Goal: Find specific page/section: Find specific page/section

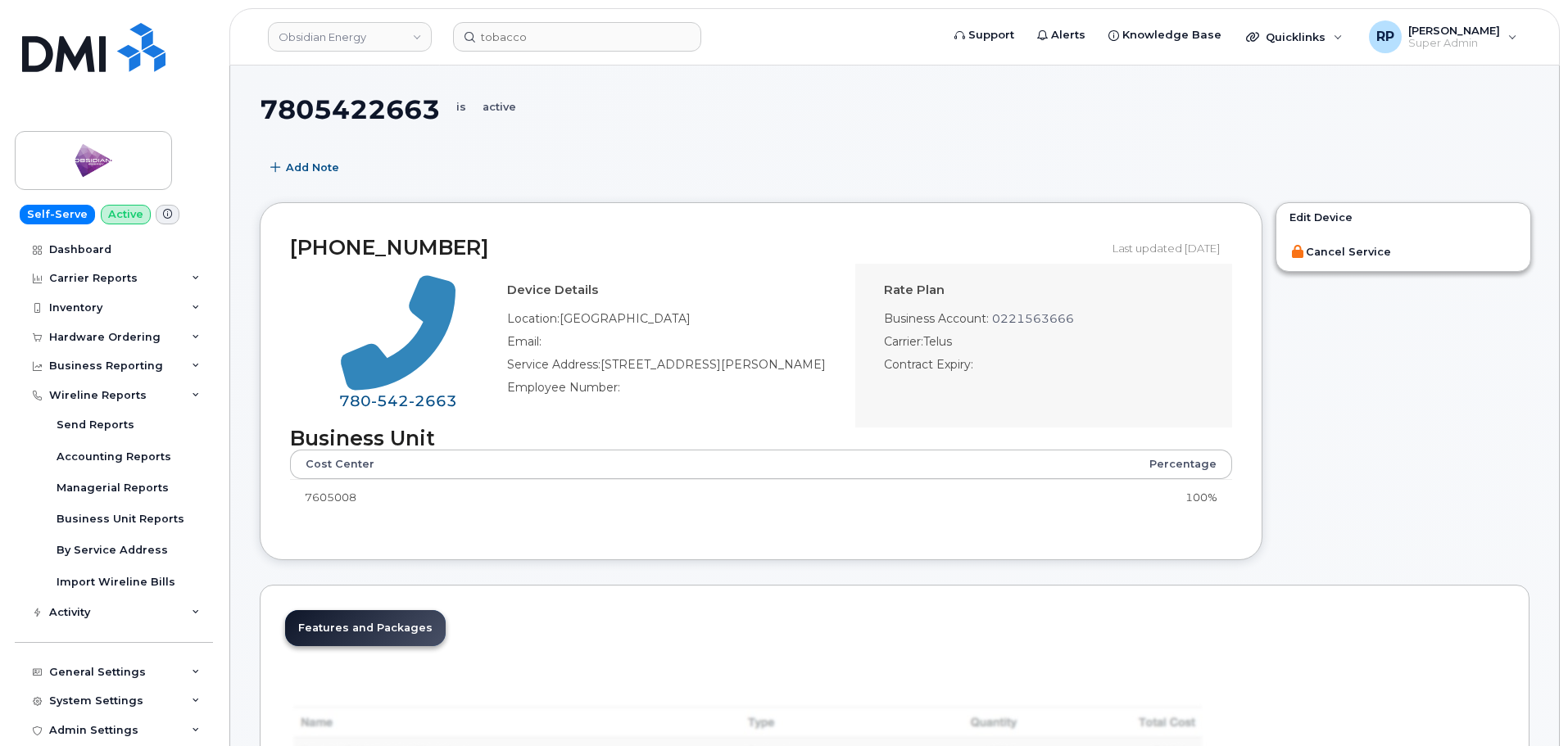
select select "25"
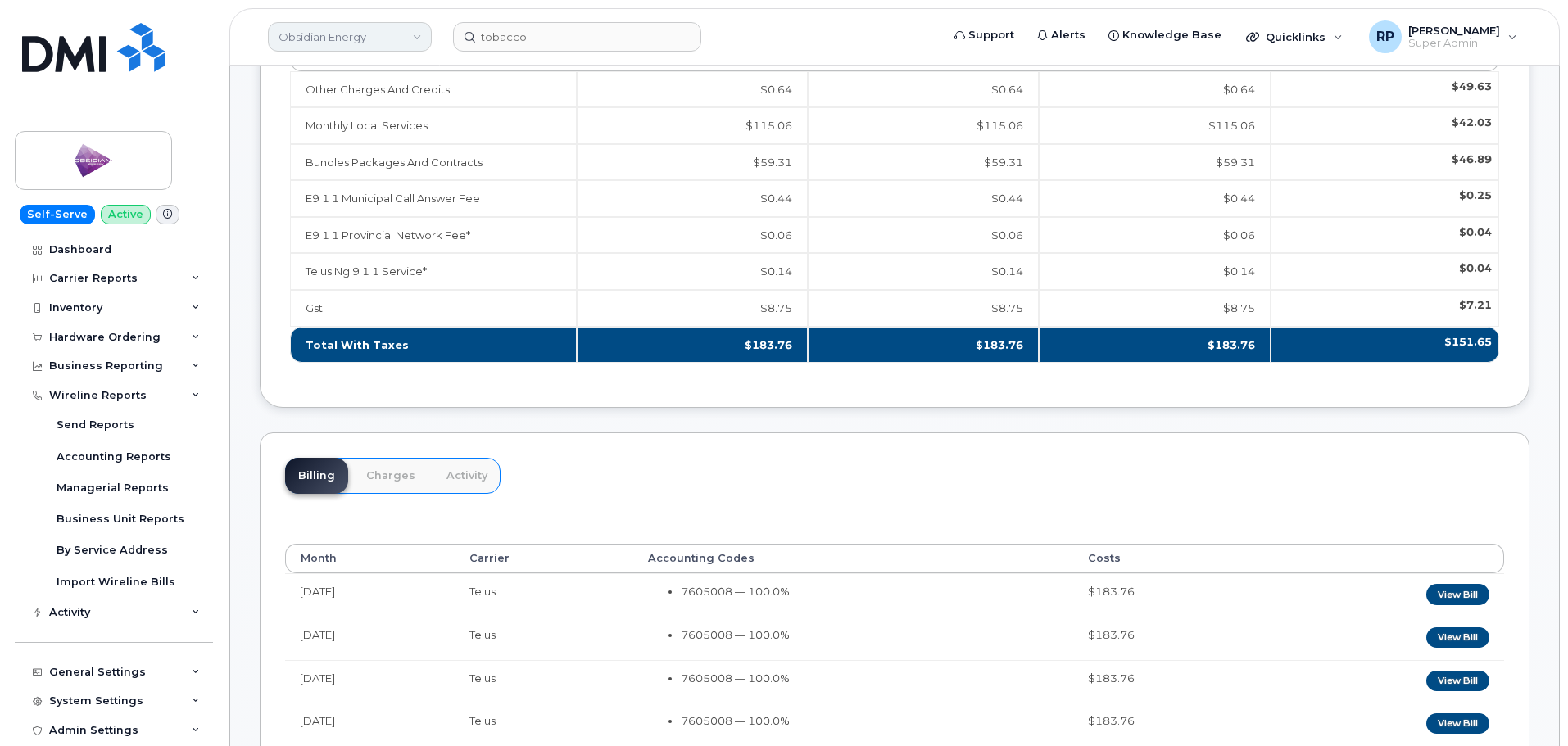
click at [355, 39] on link "Obsidian Energy" at bounding box center [350, 36] width 164 height 29
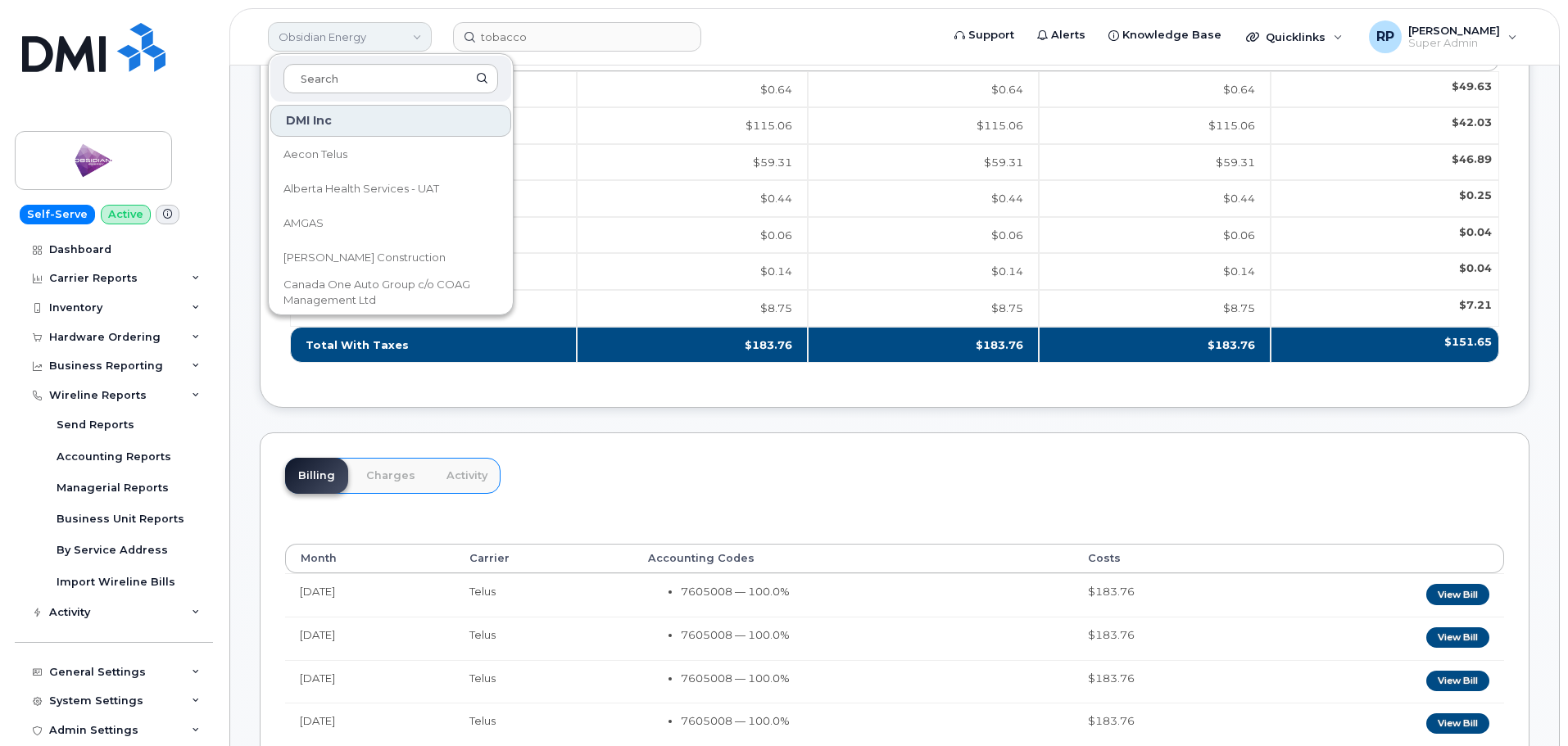
scroll to position [17, 0]
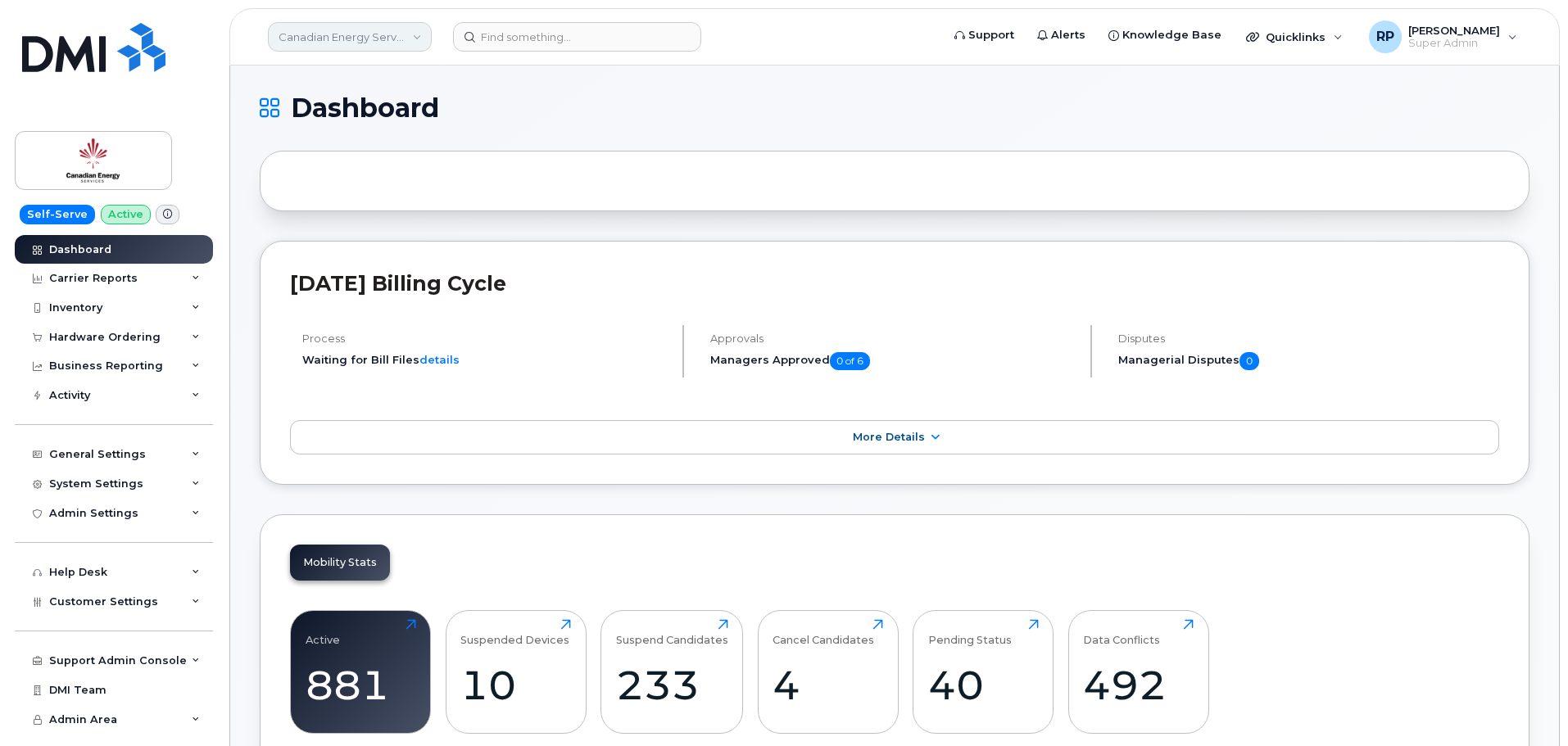
click at [354, 39] on link "Canadian Energy Services" at bounding box center [350, 36] width 164 height 29
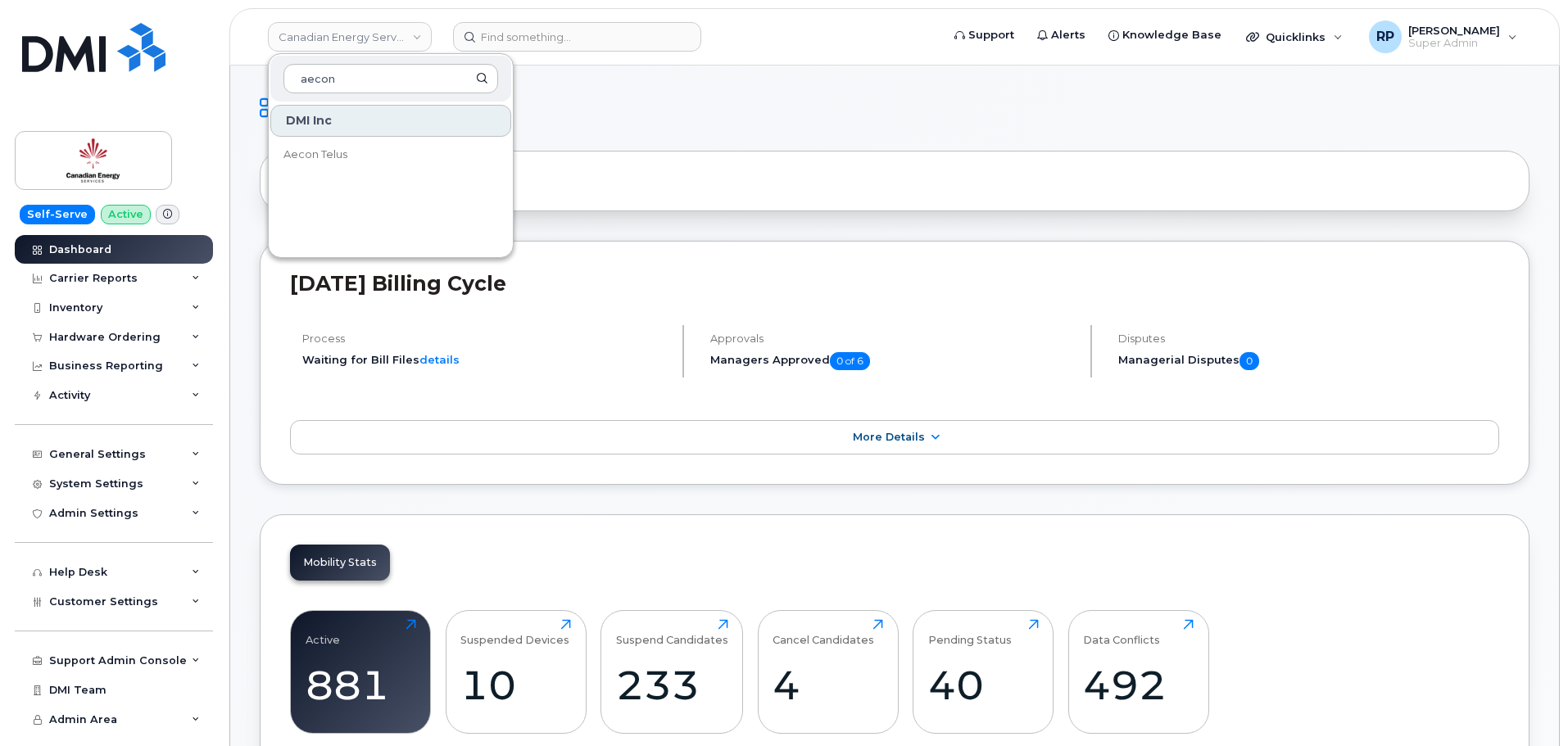
type input "aecon"
